Goal: Task Accomplishment & Management: Use online tool/utility

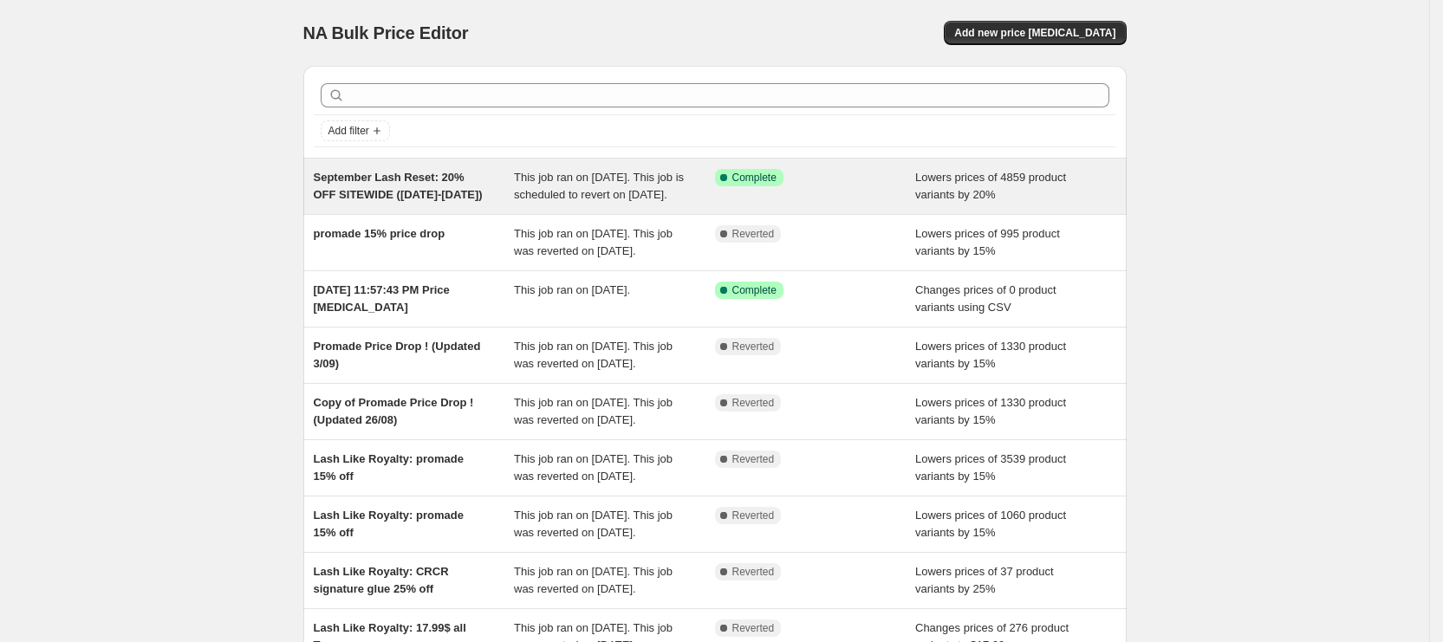
click at [427, 197] on span "September Lash Reset: 20% OFF SITEWIDE ([DATE]-[DATE])" at bounding box center [398, 186] width 169 height 30
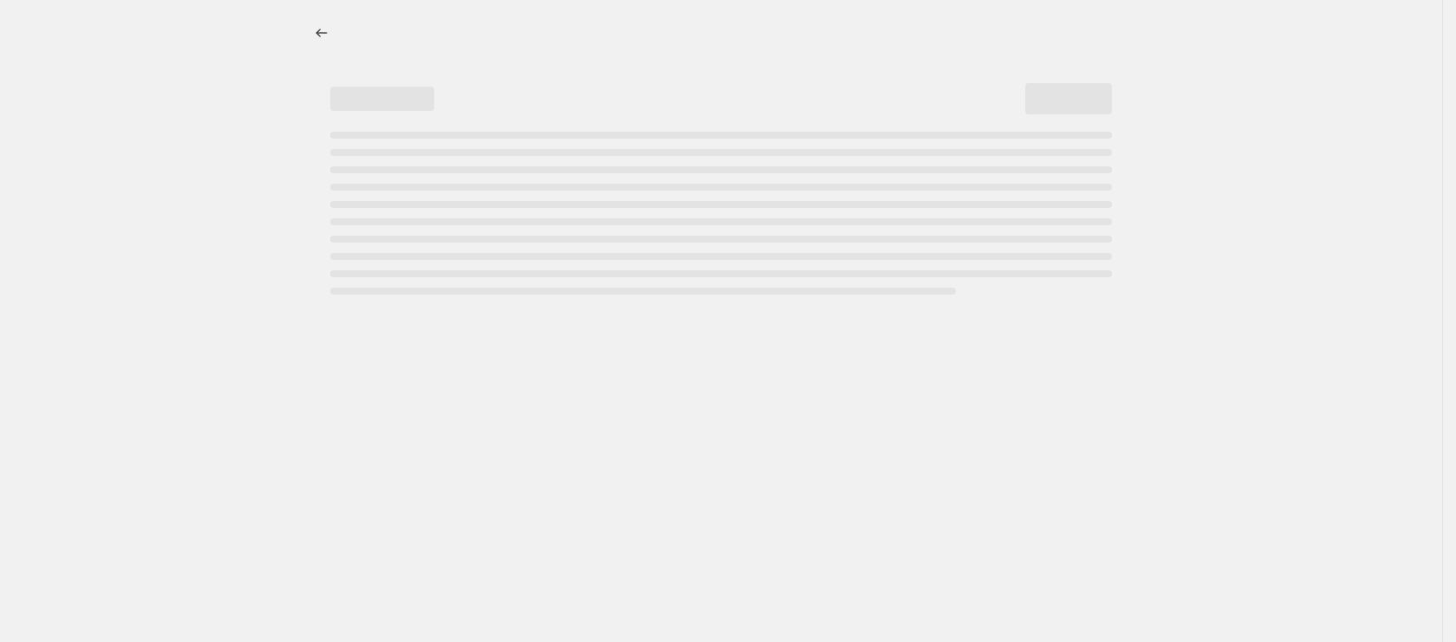
select select "percentage"
select select "product_status"
select select "not_equal"
